Goal: Information Seeking & Learning: Learn about a topic

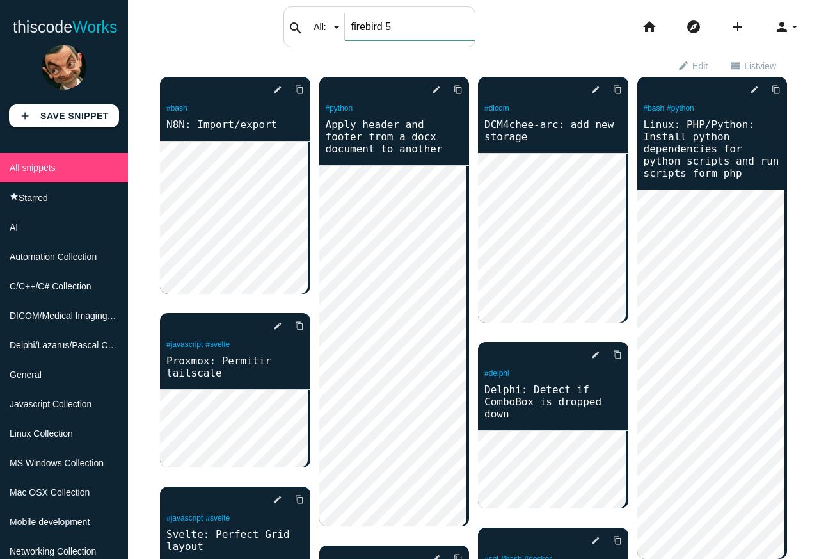
type input "firebird 5"
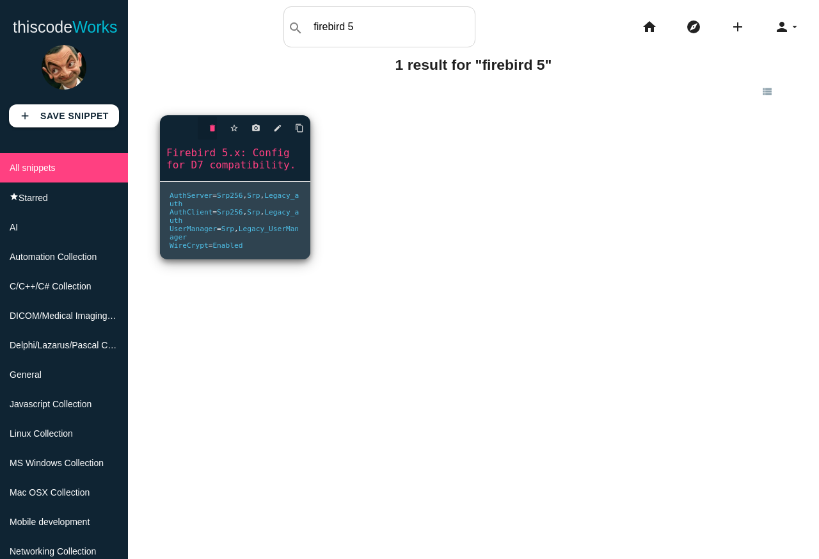
click at [209, 138] on icon "delete" at bounding box center [212, 128] width 9 height 23
click at [284, 187] on pre "AuthServer = Srp256 , Srp , Legacy_auth AuthClient = Srp256 , Srp , Legacy_auth…" at bounding box center [235, 220] width 150 height 77
click at [275, 170] on link "Firebird 5.x: Config for D7 compatibility." at bounding box center [235, 158] width 150 height 27
